Goal: Task Accomplishment & Management: Manage account settings

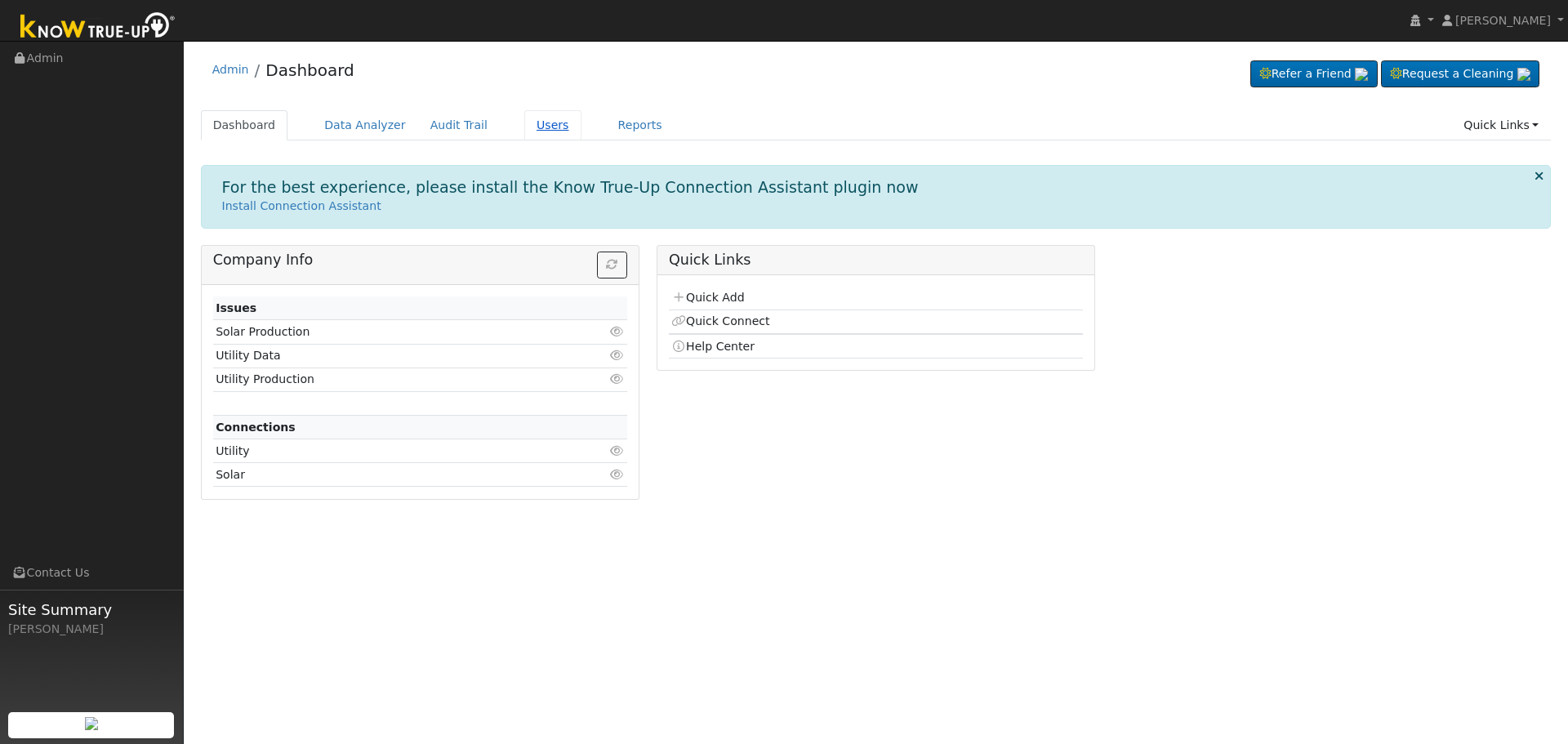
click at [528, 124] on link "Users" at bounding box center [553, 125] width 57 height 30
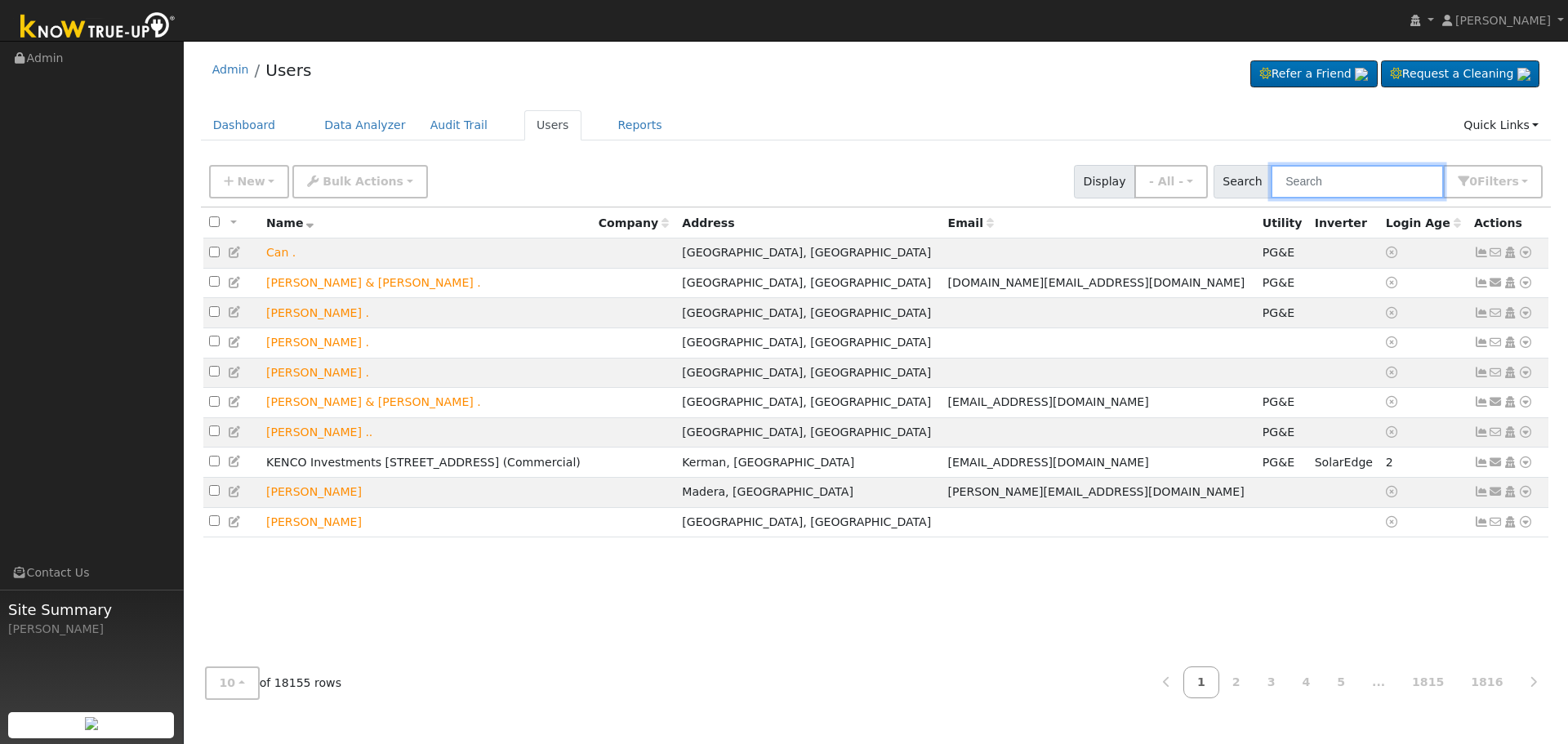
click at [1407, 187] on input "text" at bounding box center [1358, 181] width 173 height 33
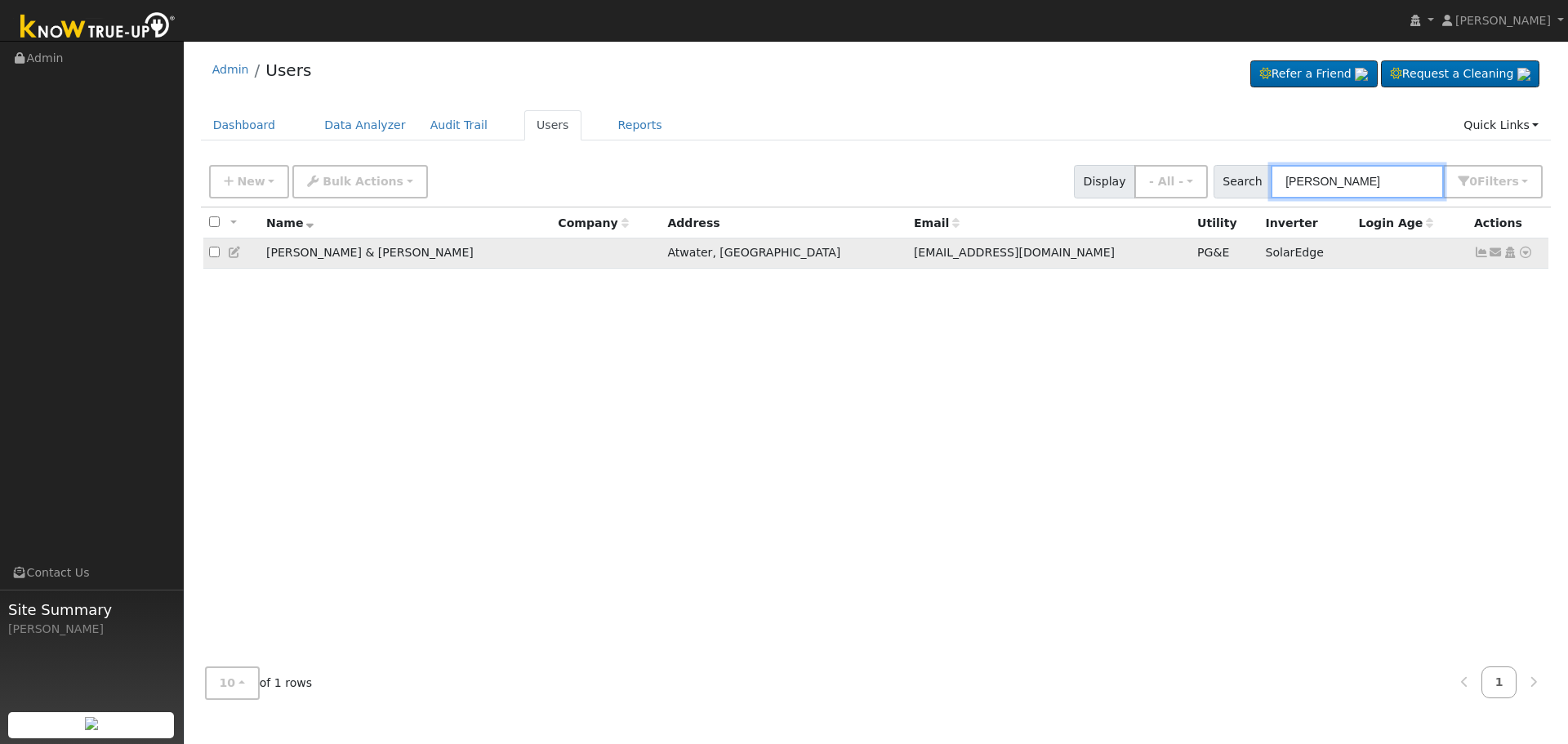
type input "glenn nicholas"
click at [314, 255] on td "Glenn & Natalie Nicholas" at bounding box center [405, 254] width 291 height 30
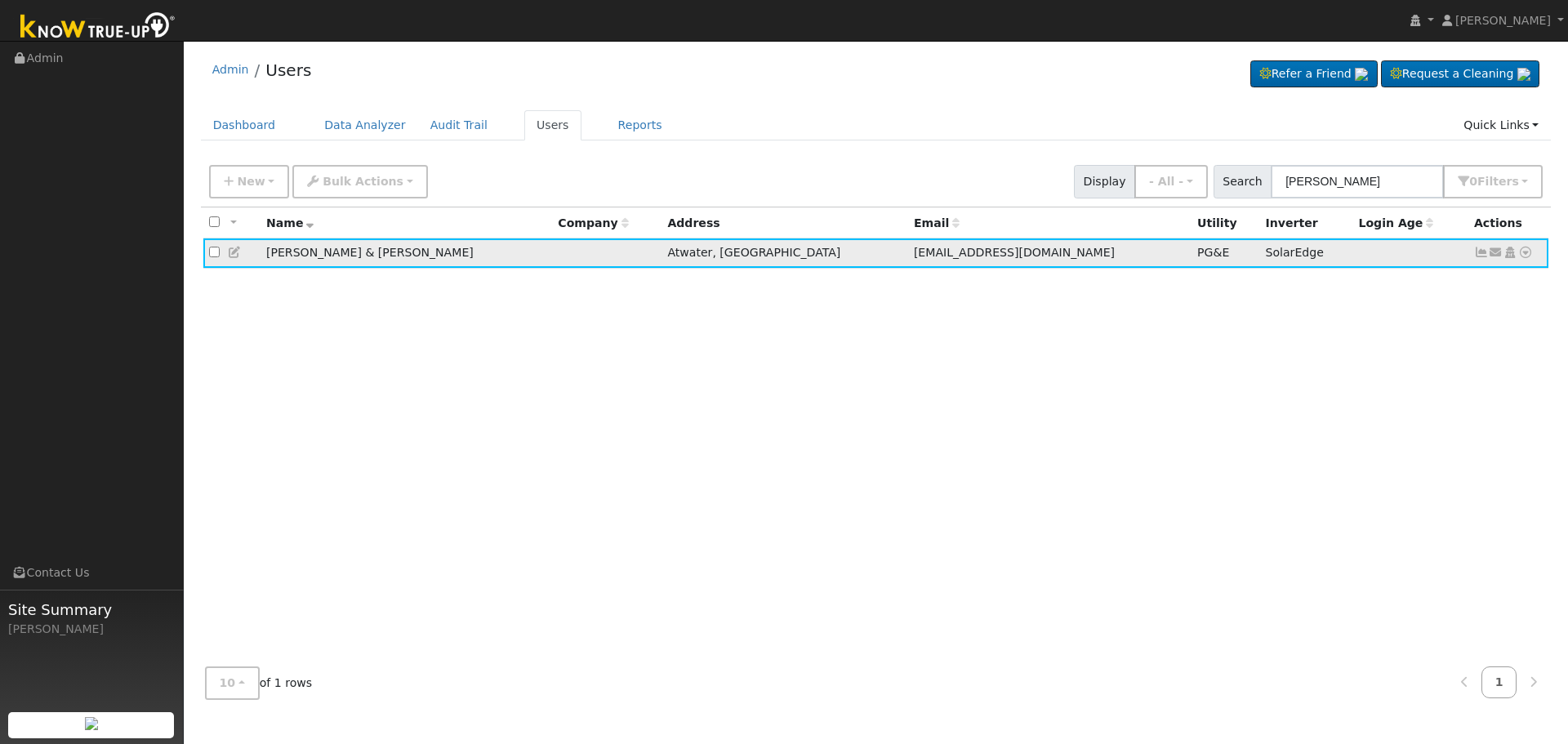
click at [1482, 254] on icon at bounding box center [1480, 253] width 15 height 12
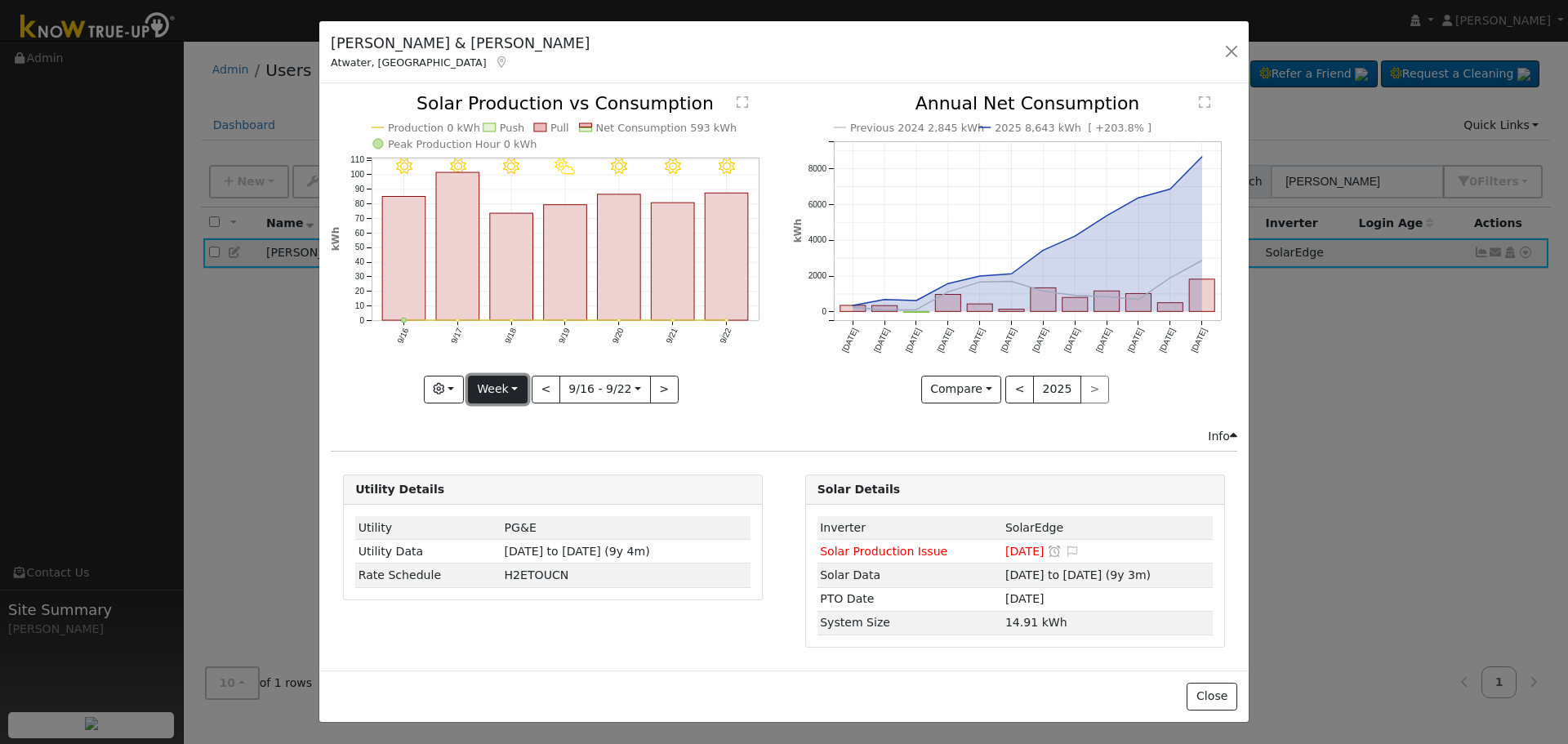
click at [511, 388] on button "Week" at bounding box center [497, 389] width 59 height 27
click at [511, 466] on link "Month" at bounding box center [525, 468] width 113 height 22
type input "2025-08-01"
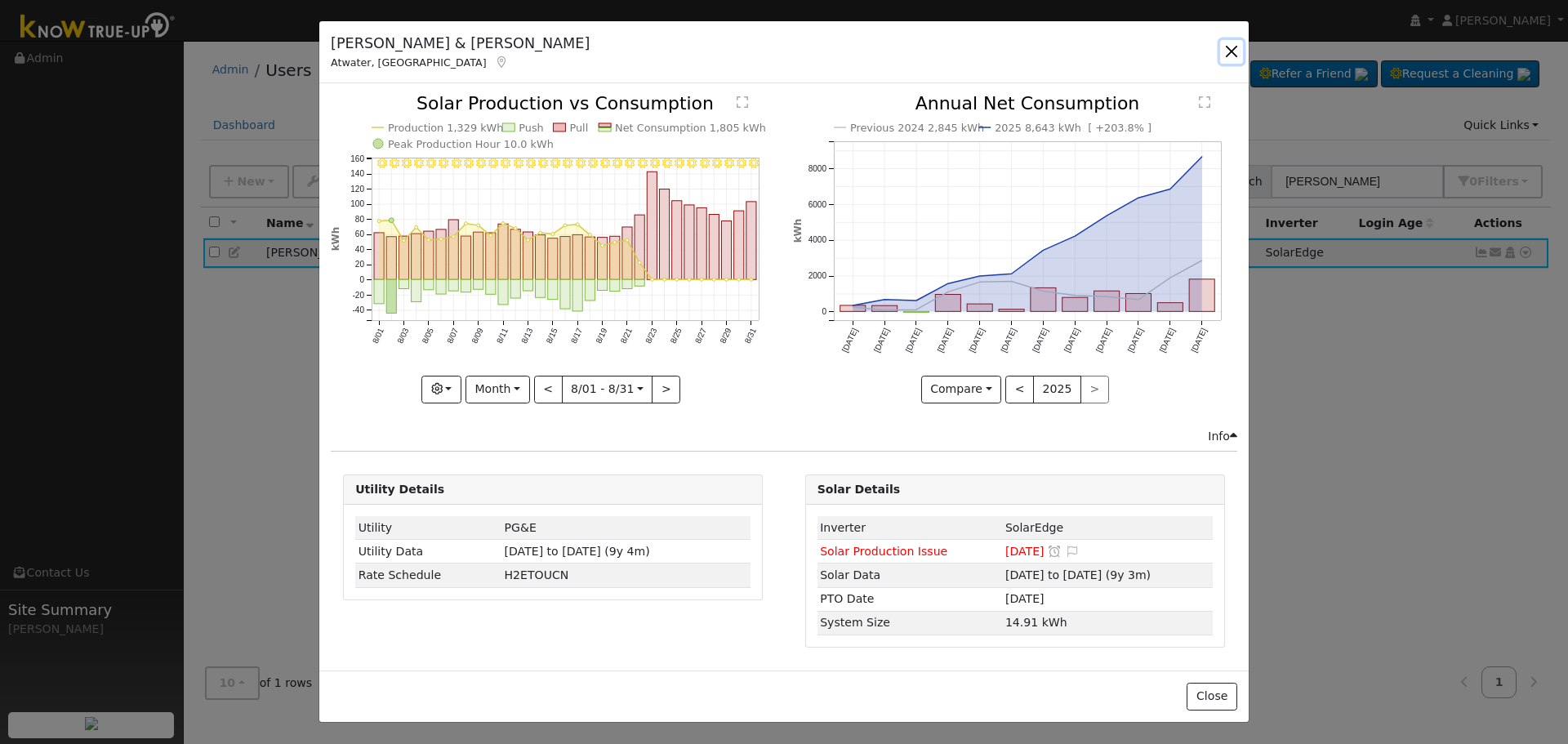
click at [1227, 45] on button "button" at bounding box center [1231, 51] width 22 height 22
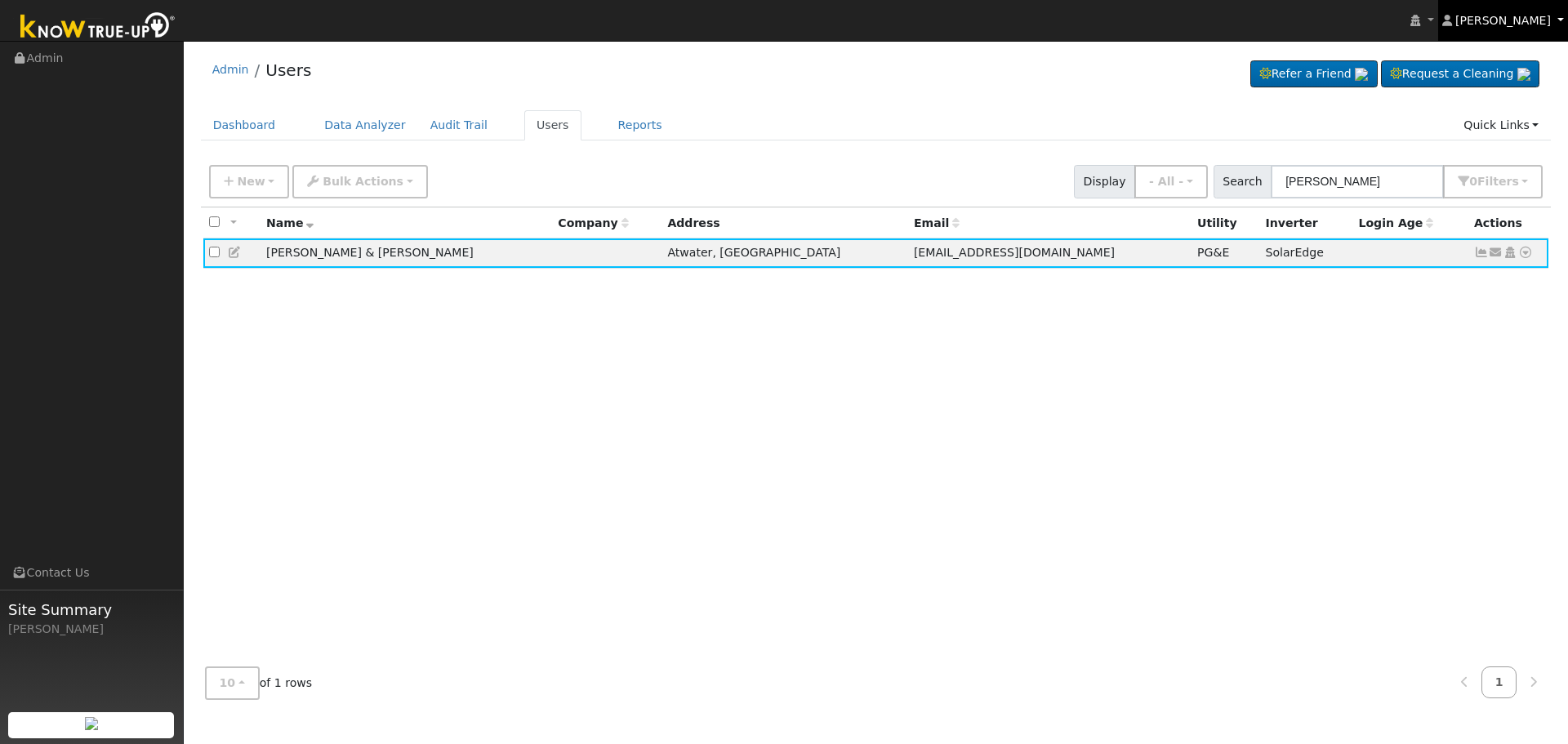
click at [1562, 22] on link "[PERSON_NAME]" at bounding box center [1503, 20] width 131 height 41
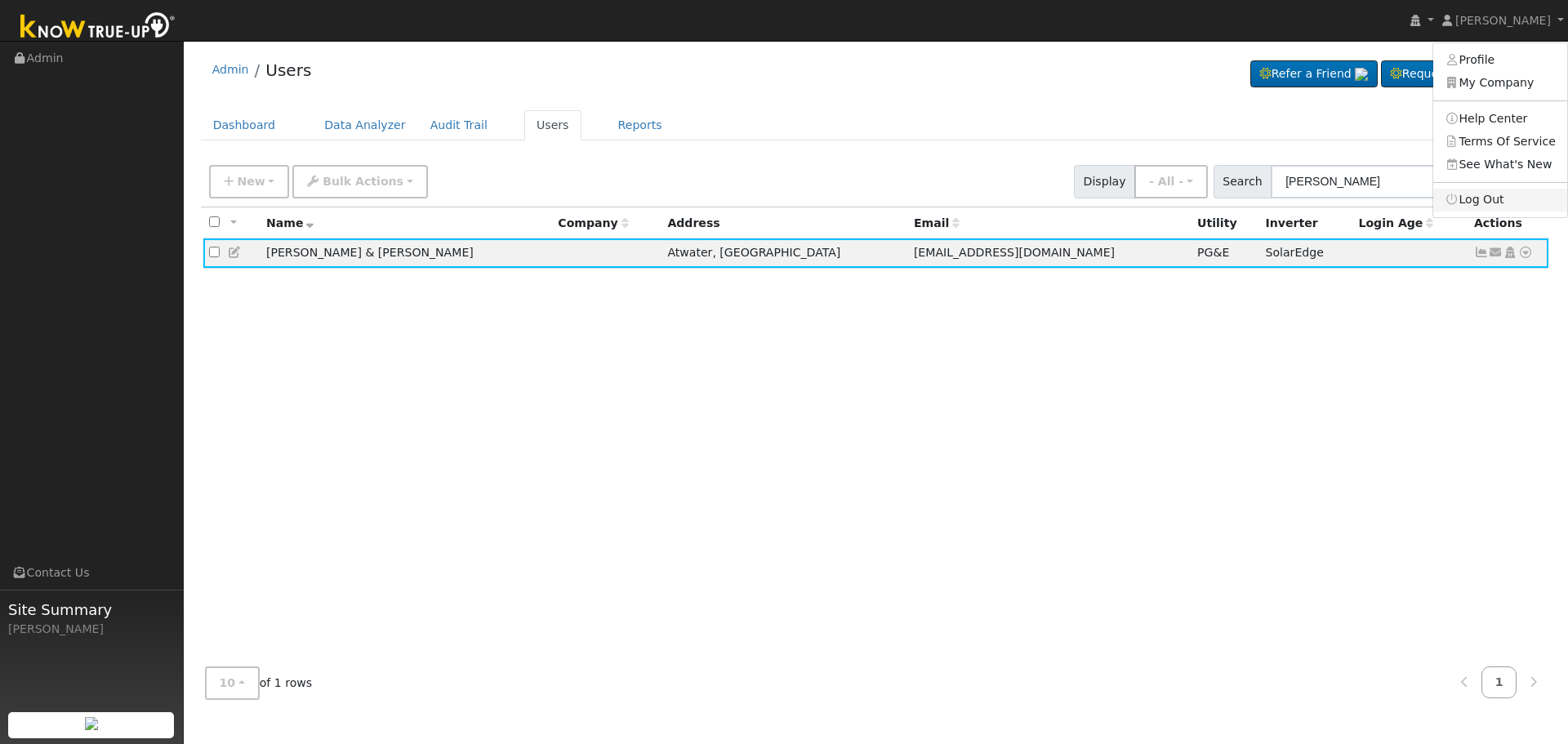
click at [1510, 198] on link "Log Out" at bounding box center [1499, 200] width 134 height 22
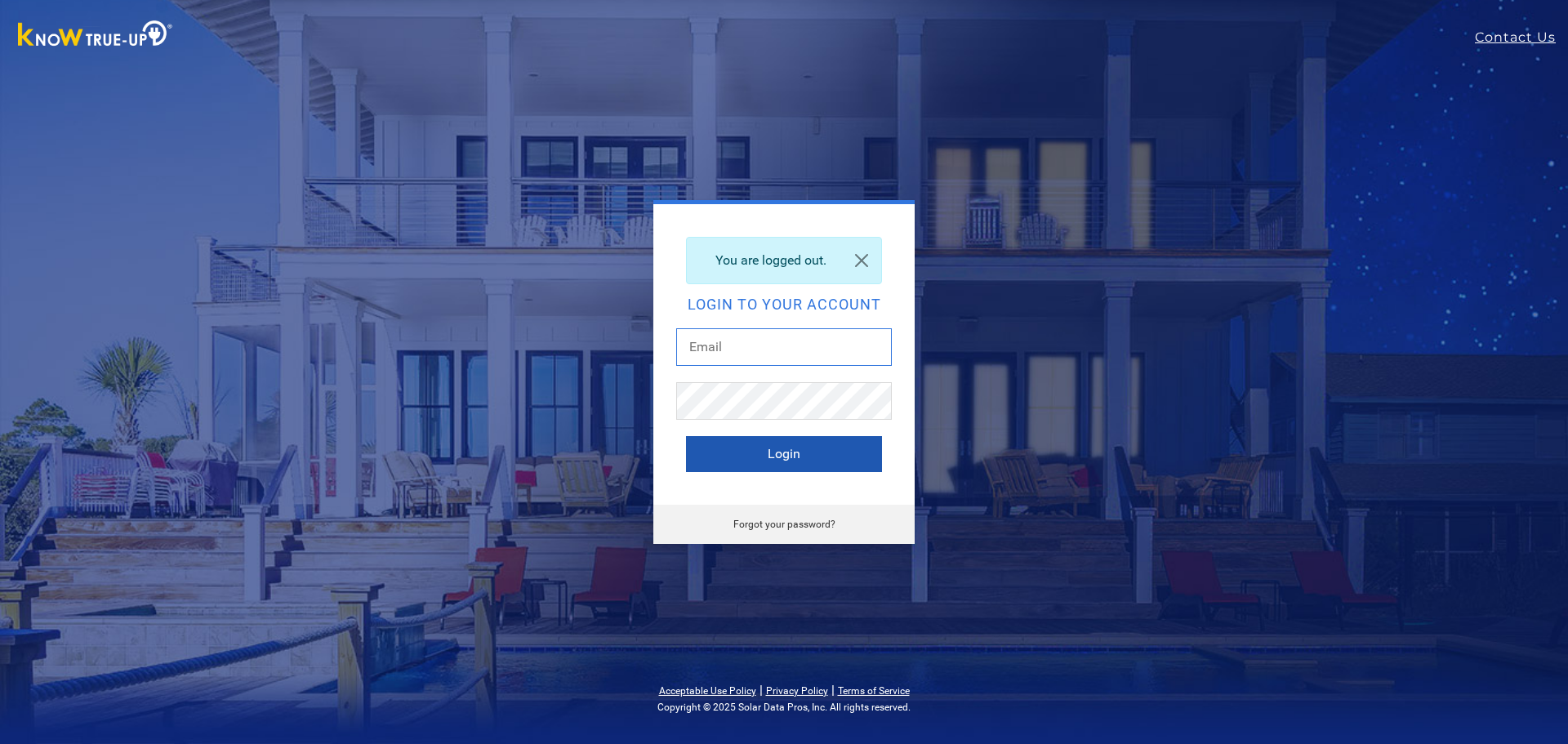
type input "[EMAIL_ADDRESS][DOMAIN_NAME]"
click at [764, 455] on button "Login" at bounding box center [784, 453] width 196 height 36
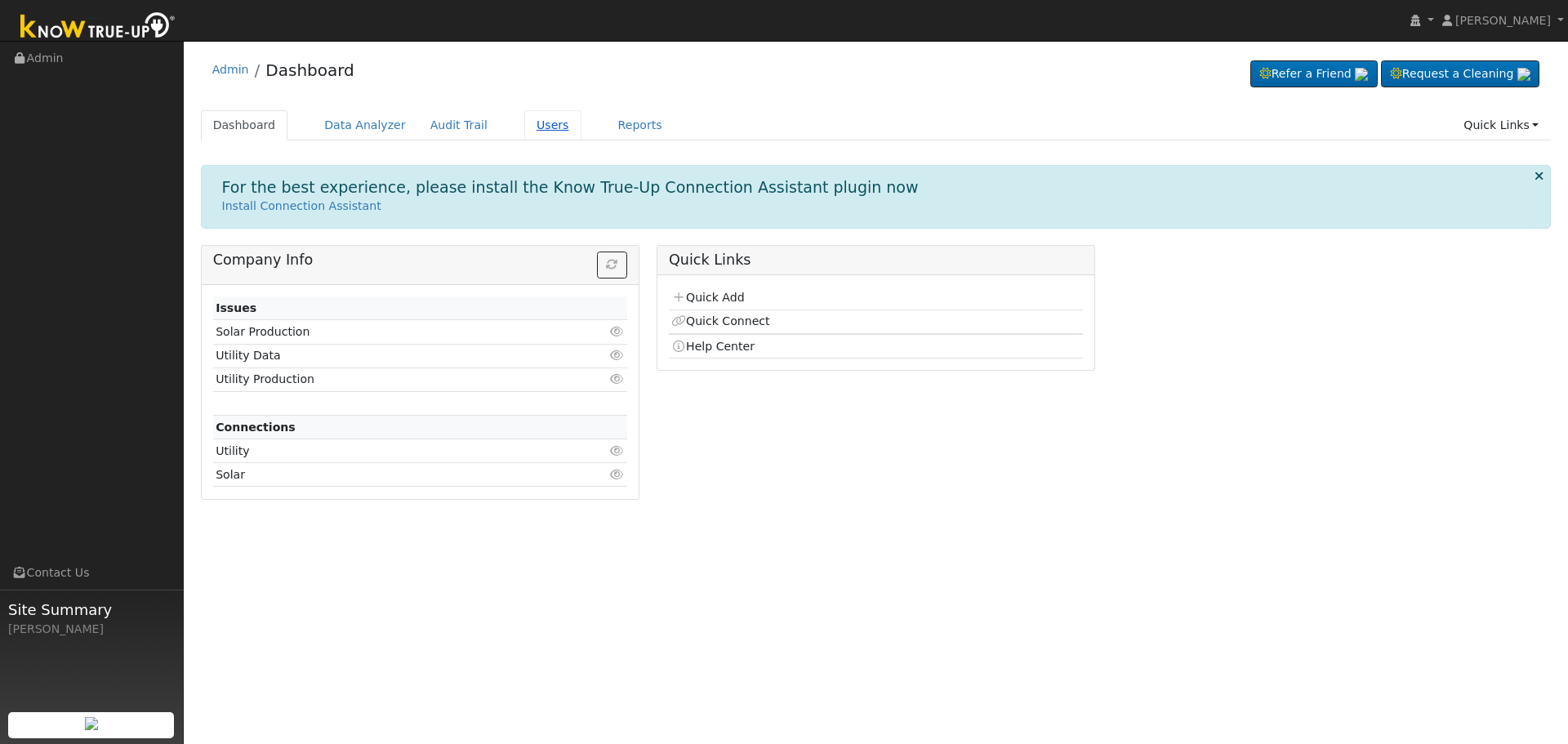
click at [529, 117] on link "Users" at bounding box center [553, 125] width 57 height 30
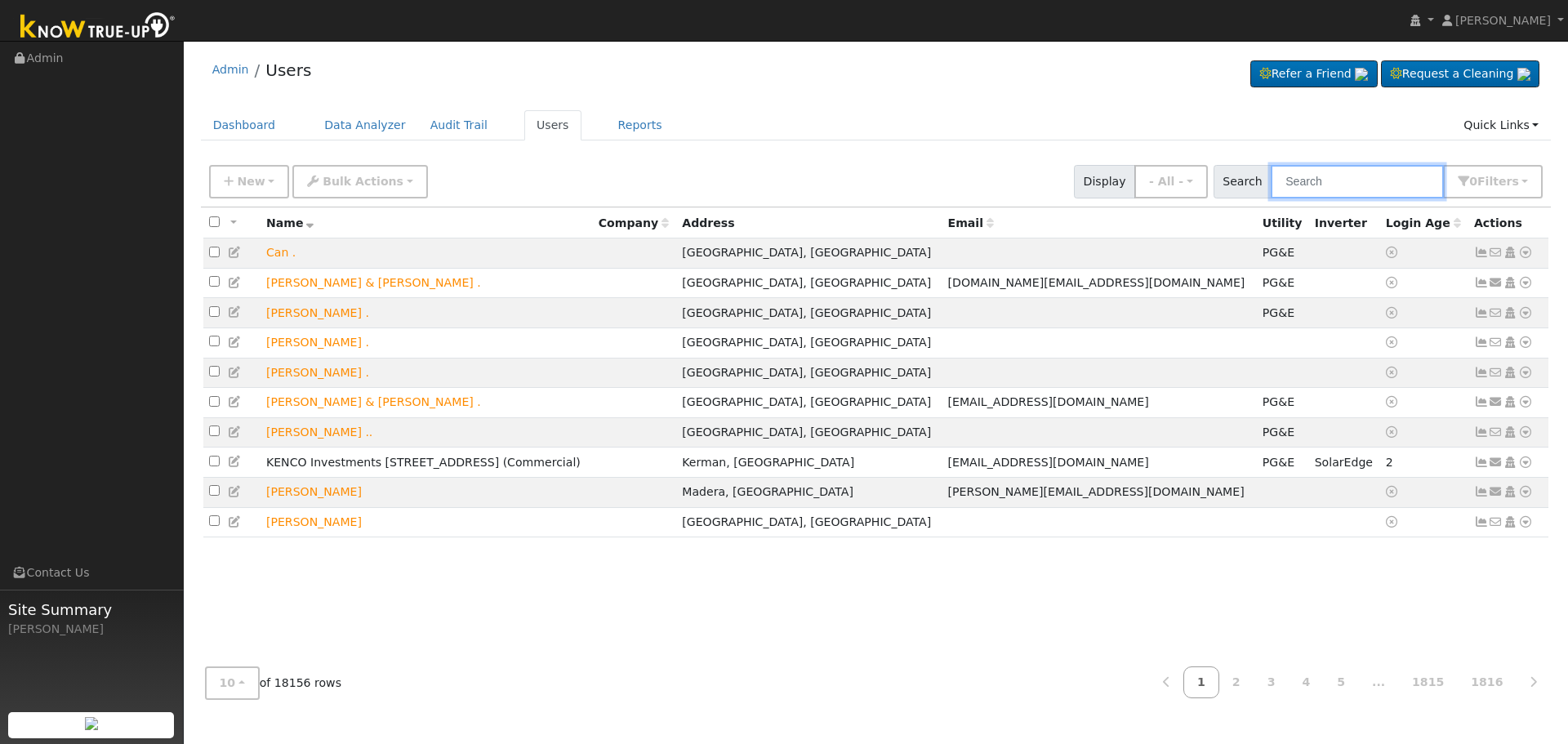
click at [1324, 189] on input "text" at bounding box center [1358, 181] width 173 height 33
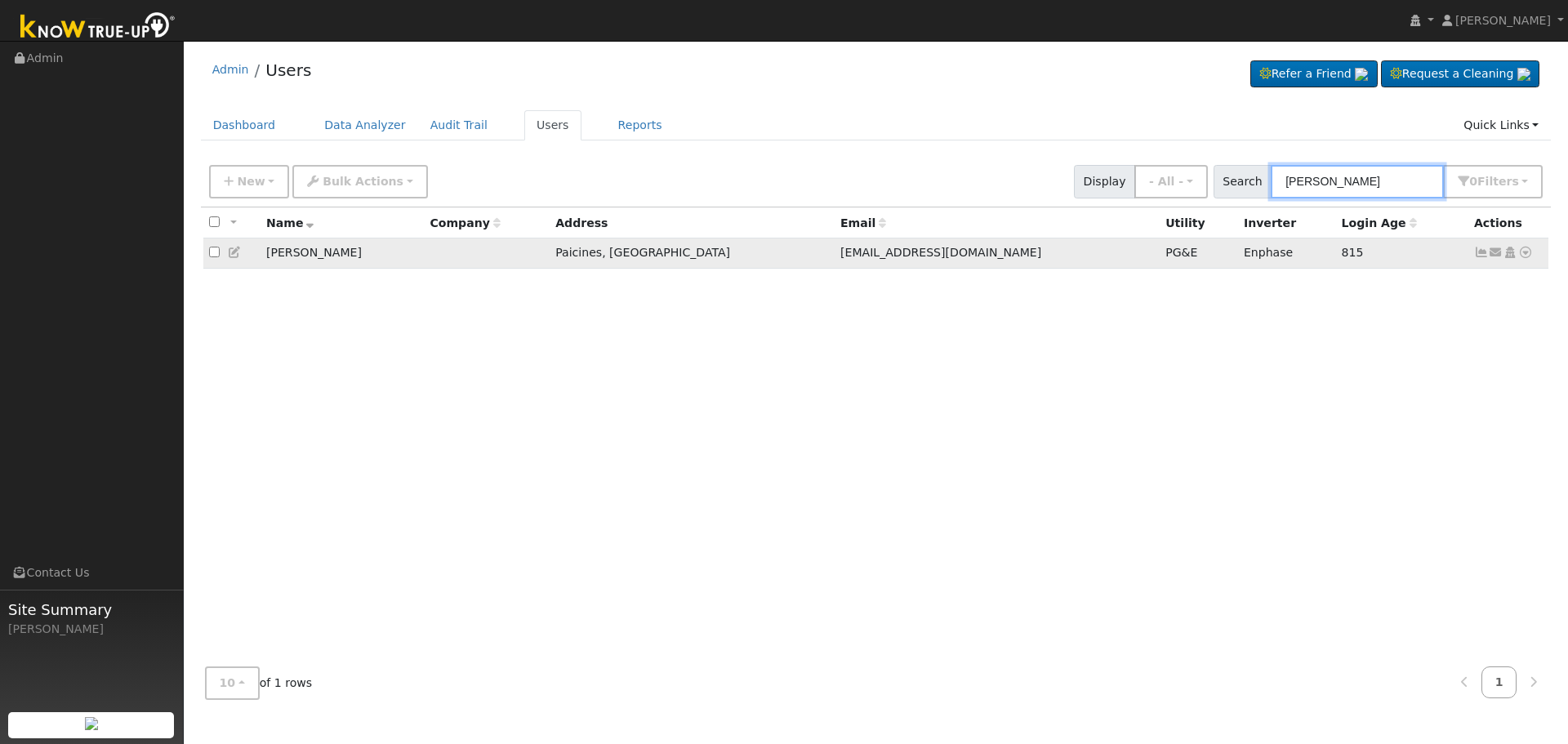
type input "[PERSON_NAME]"
click at [1477, 251] on icon at bounding box center [1480, 253] width 15 height 12
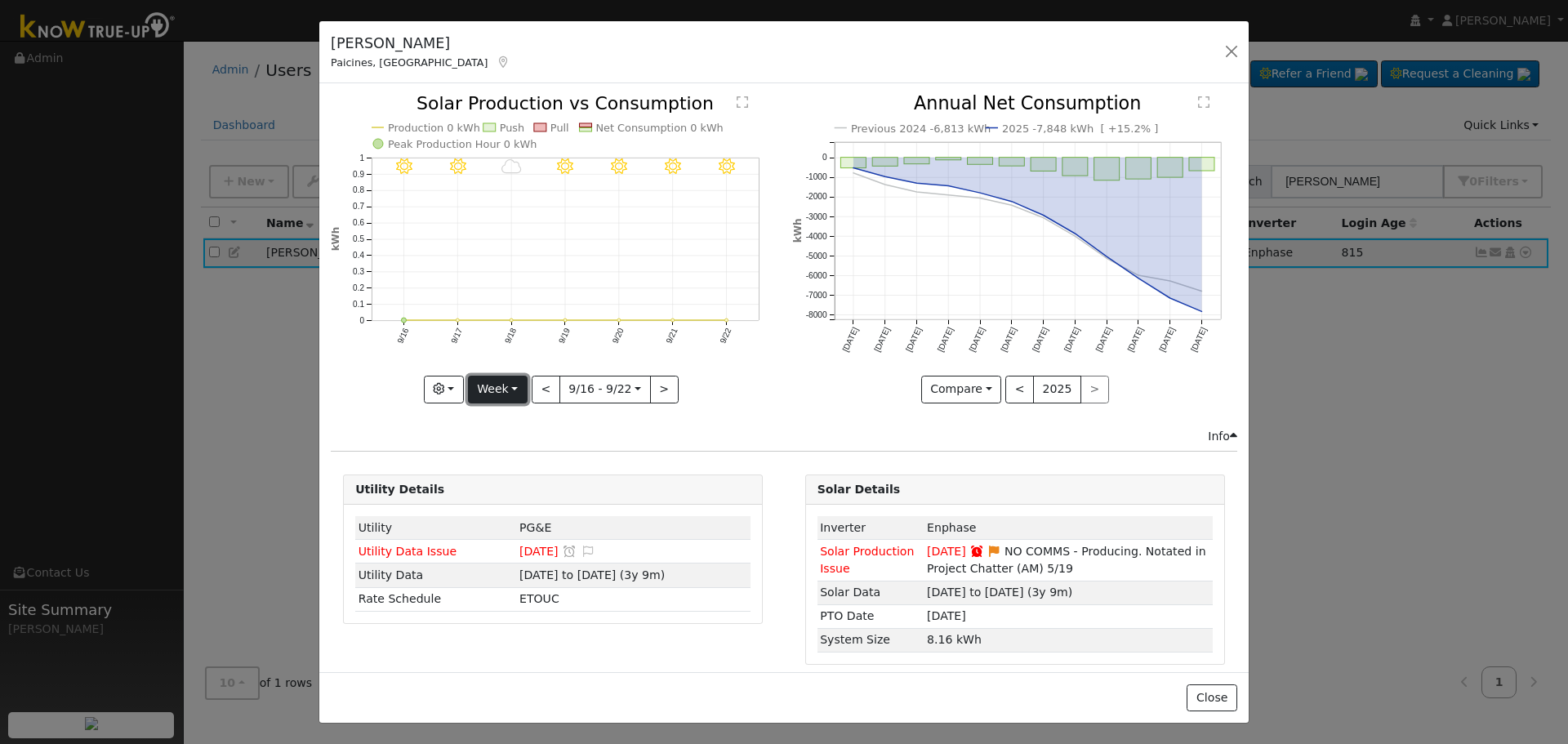
click at [518, 390] on button "Week" at bounding box center [497, 389] width 59 height 27
click at [516, 471] on link "Month" at bounding box center [525, 468] width 113 height 22
type input "[DATE]"
